Goal: Task Accomplishment & Management: Manage account settings

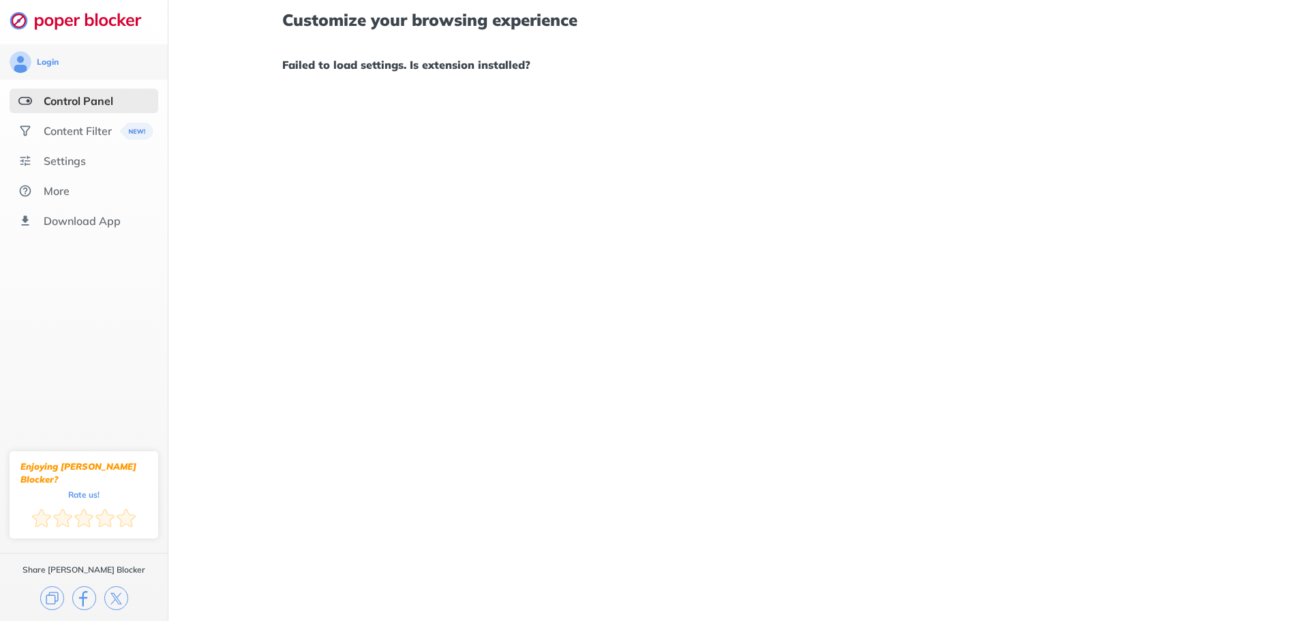
click at [97, 175] on ul "Control Panel Content Filter Settings More Download App" at bounding box center [84, 161] width 168 height 145
click at [99, 170] on div "Settings" at bounding box center [84, 161] width 149 height 25
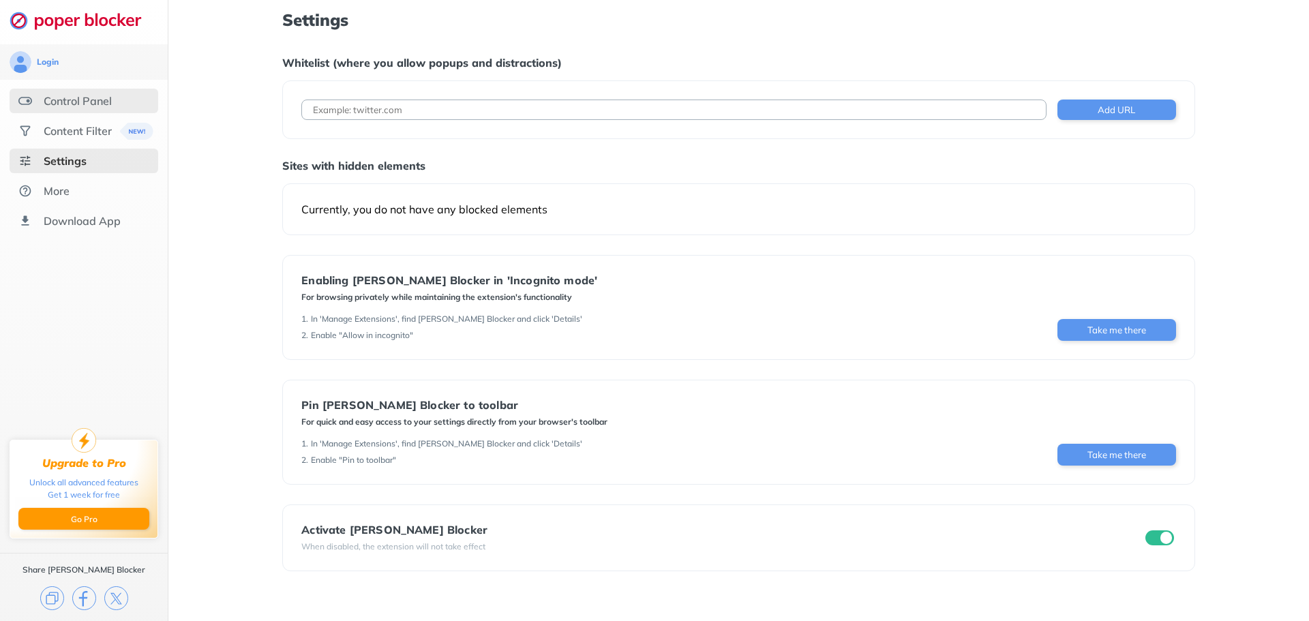
click at [78, 97] on div "Control Panel" at bounding box center [78, 101] width 68 height 14
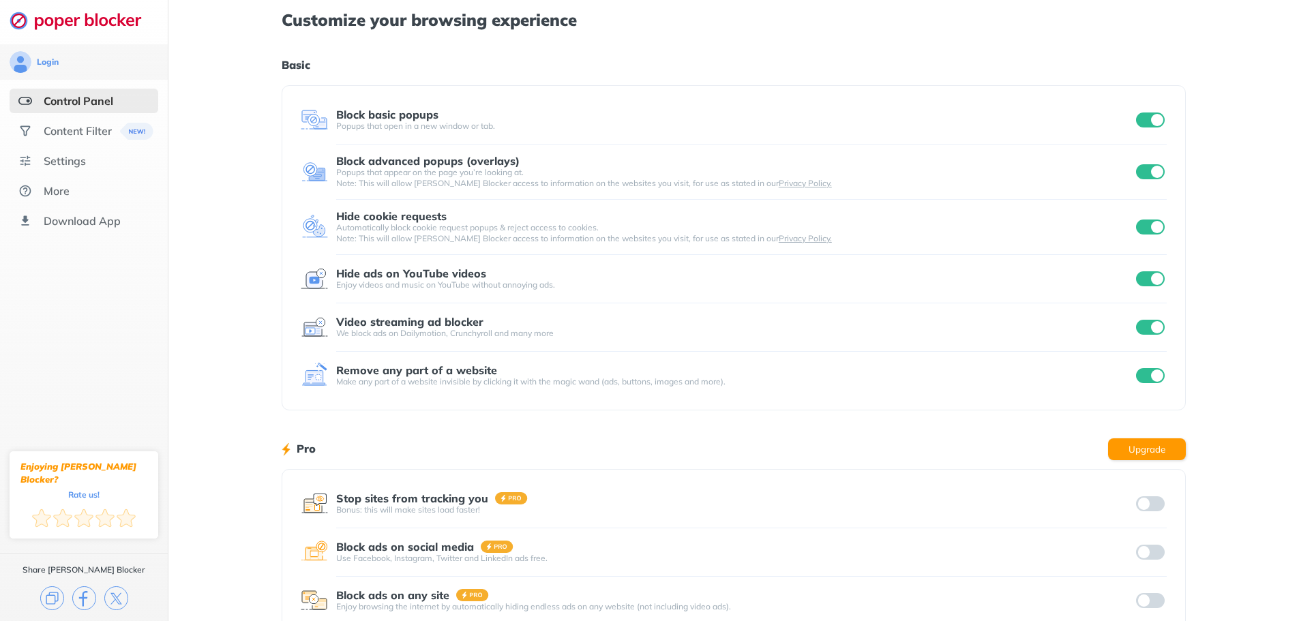
click at [1157, 123] on input "checkbox" at bounding box center [1150, 119] width 29 height 15
click at [1158, 281] on input "checkbox" at bounding box center [1150, 278] width 29 height 15
click at [1147, 119] on input "checkbox" at bounding box center [1150, 119] width 29 height 15
